Goal: Task Accomplishment & Management: Manage account settings

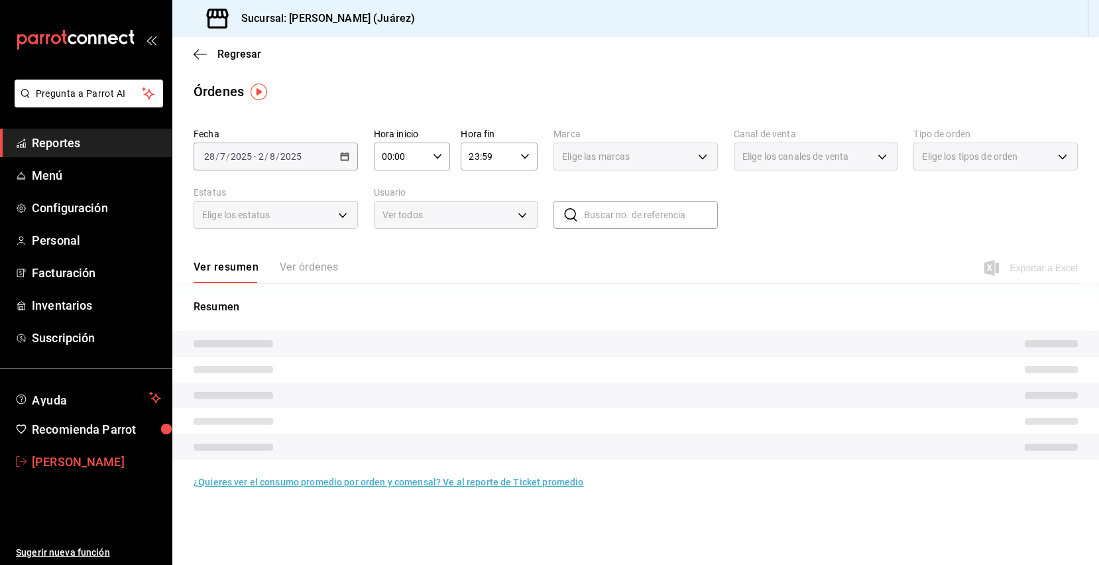
click at [87, 460] on span "[PERSON_NAME]" at bounding box center [96, 462] width 129 height 18
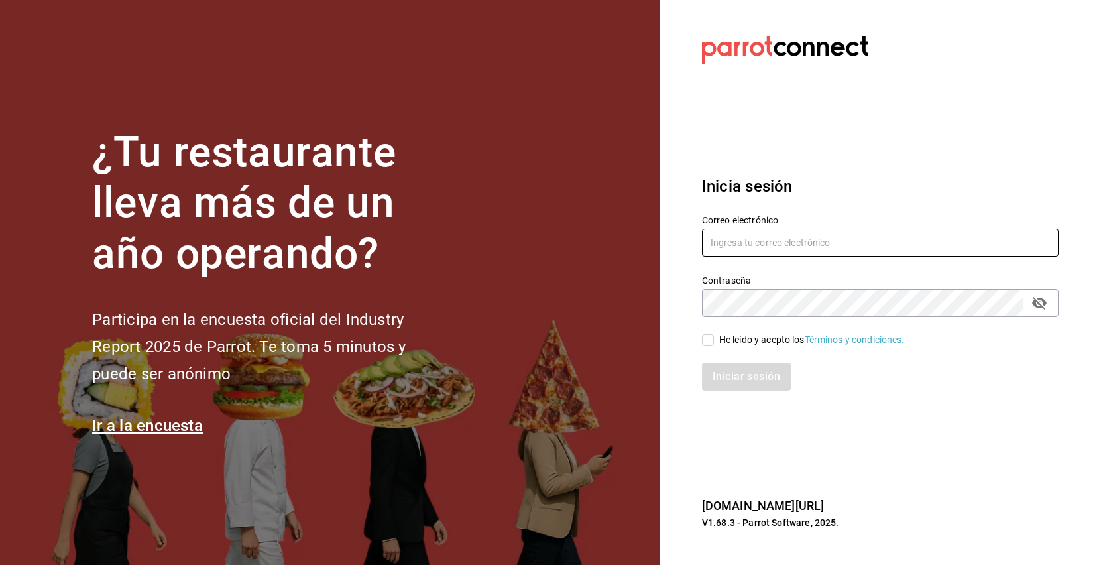
type input "[EMAIL_ADDRESS][DOMAIN_NAME]"
click at [711, 339] on input "He leído y acepto los Términos y condiciones." at bounding box center [708, 340] width 12 height 12
checkbox input "true"
click at [735, 369] on button "Iniciar sesión" at bounding box center [747, 376] width 90 height 28
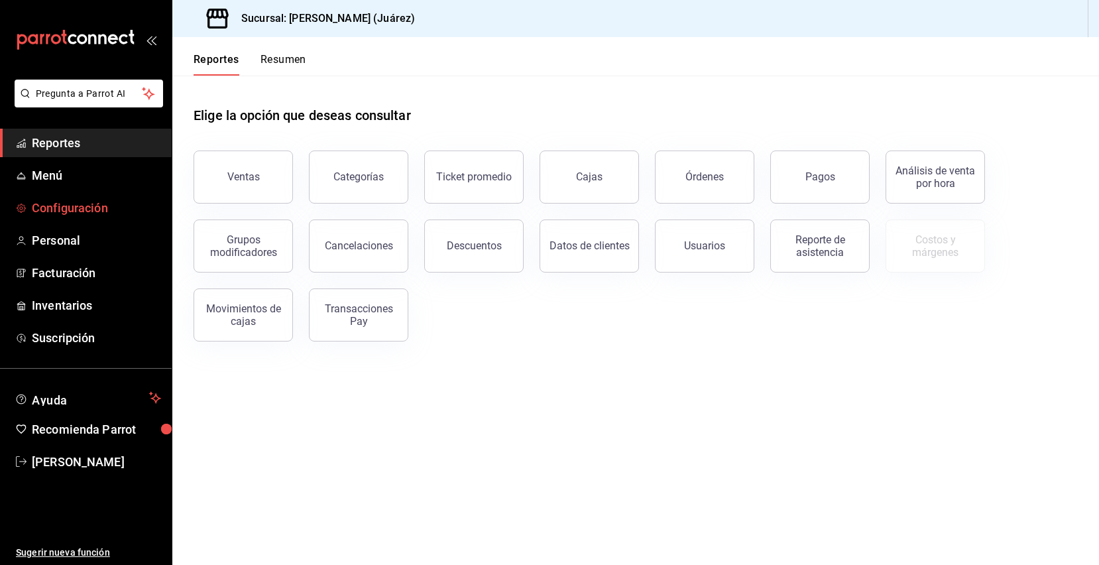
click at [72, 211] on span "Configuración" at bounding box center [96, 208] width 129 height 18
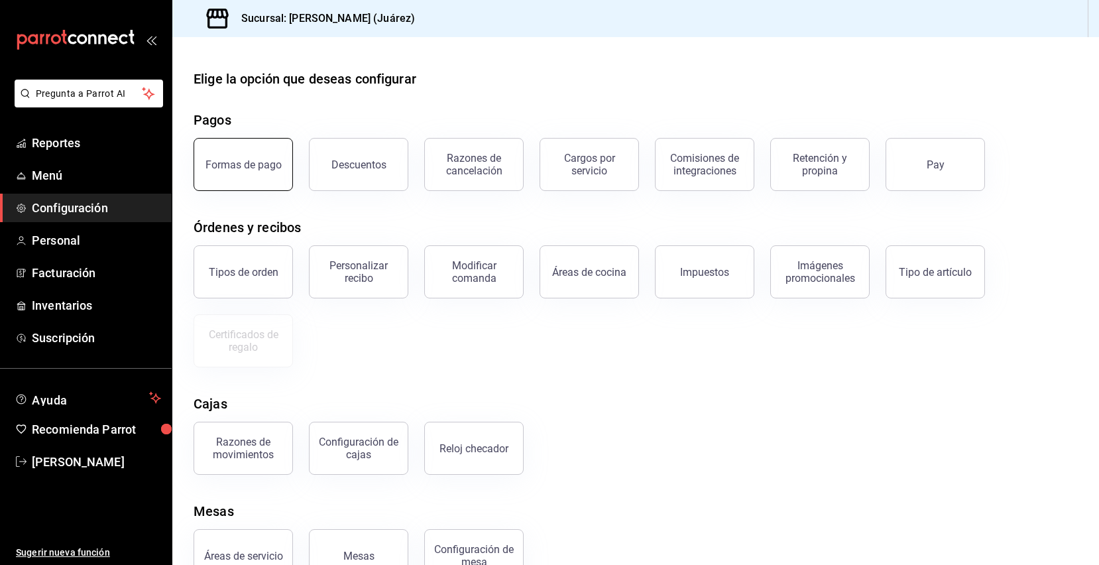
click at [258, 166] on div "Formas de pago" at bounding box center [243, 164] width 76 height 13
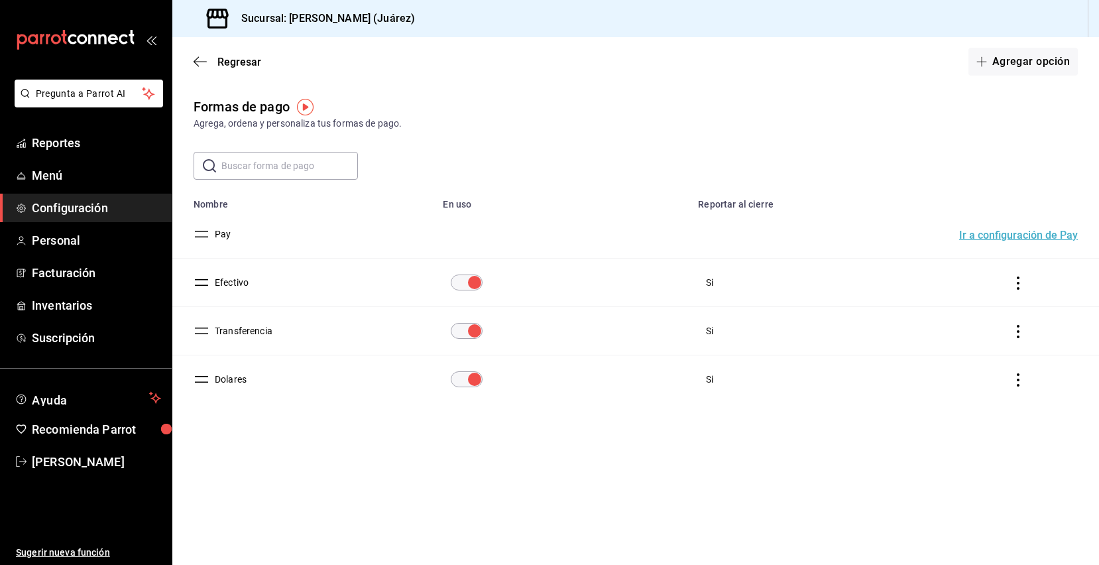
click at [1017, 378] on icon "actions" at bounding box center [1017, 379] width 13 height 13
click at [583, 427] on div at bounding box center [549, 282] width 1099 height 565
click at [218, 376] on button "Dolares" at bounding box center [227, 378] width 37 height 13
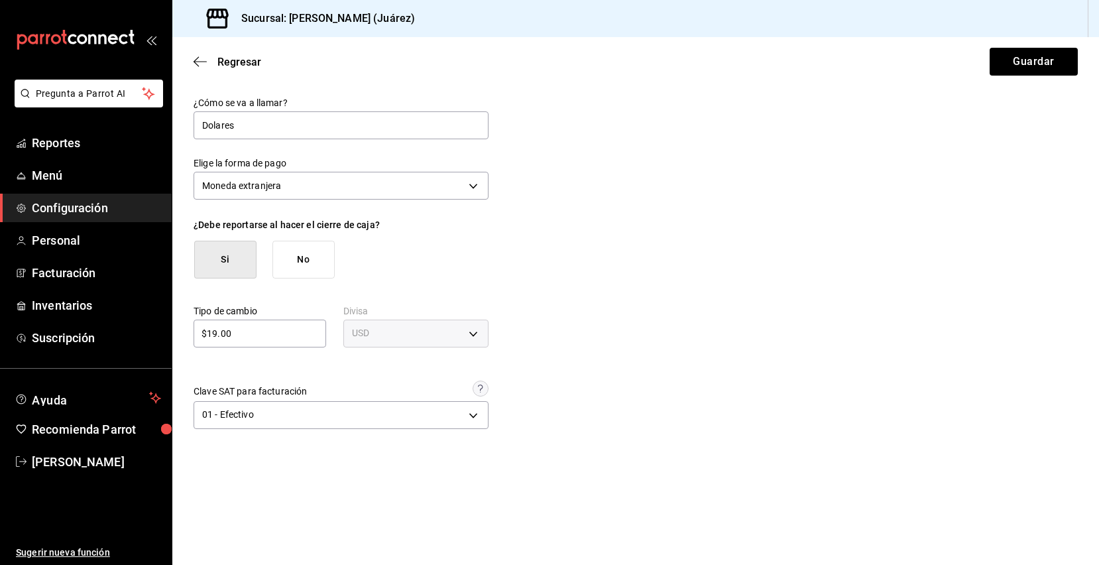
click at [216, 335] on input "$19.00" at bounding box center [260, 333] width 133 height 16
type input "$18.00"
click at [1028, 56] on button "Guardar" at bounding box center [1033, 62] width 88 height 28
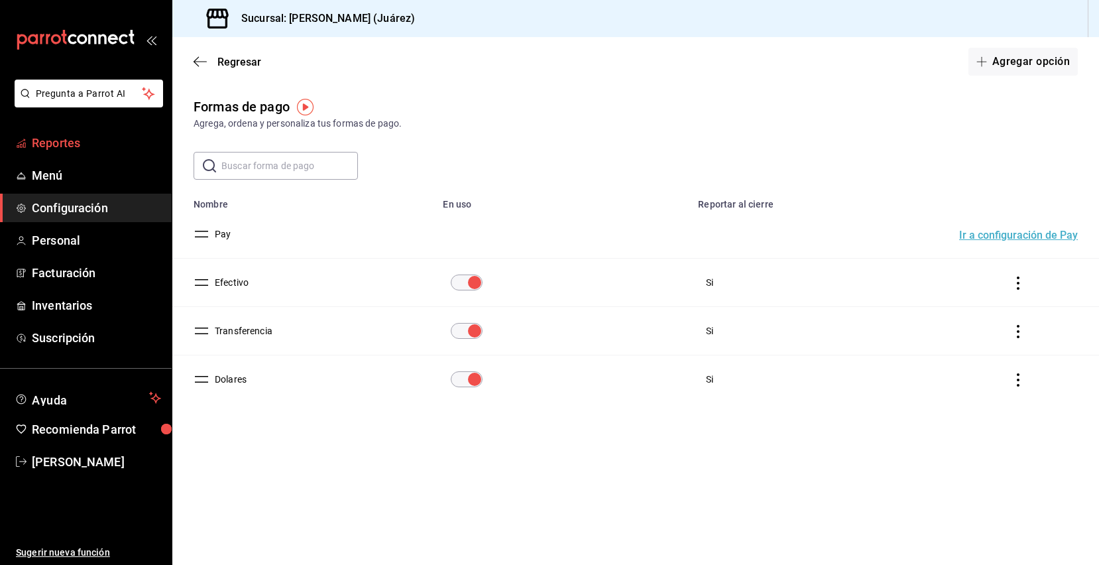
click at [61, 148] on span "Reportes" at bounding box center [96, 143] width 129 height 18
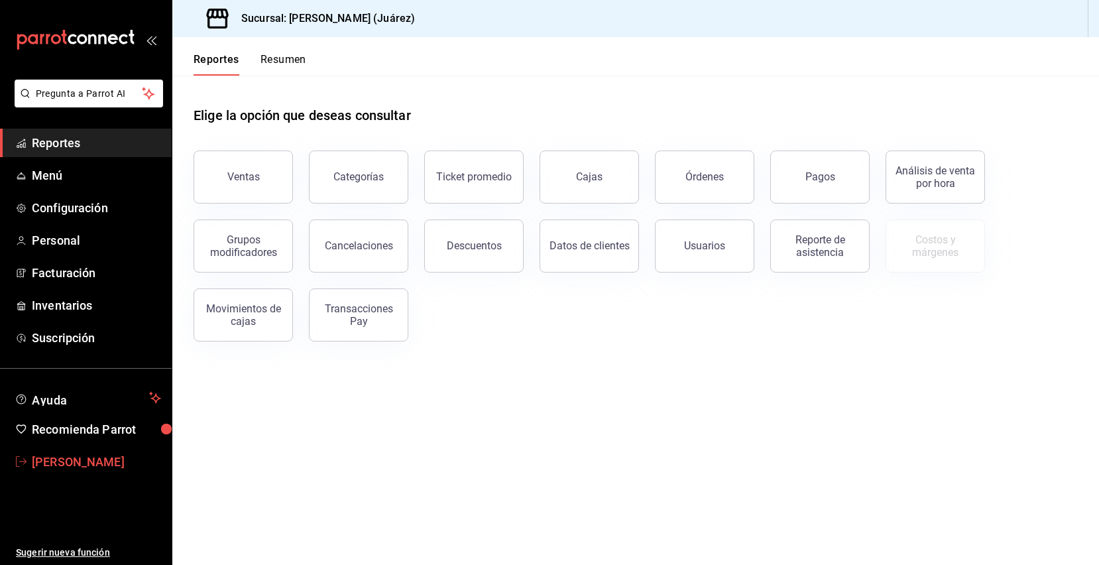
click at [99, 463] on span "[PERSON_NAME]" at bounding box center [96, 462] width 129 height 18
